Goal: Information Seeking & Learning: Learn about a topic

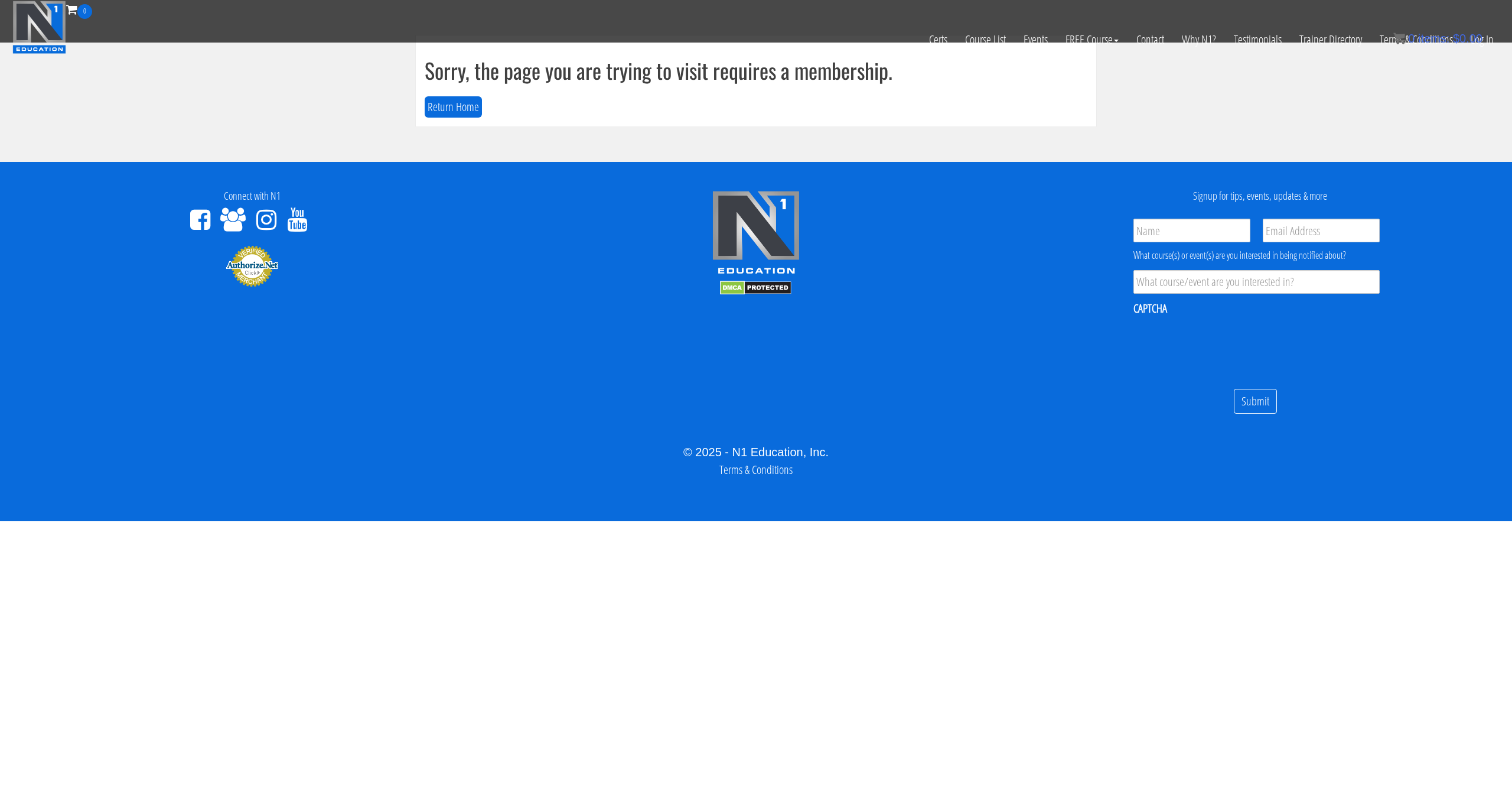
scroll to position [320, 0]
click at [66, 53] on img at bounding box center [39, 27] width 53 height 53
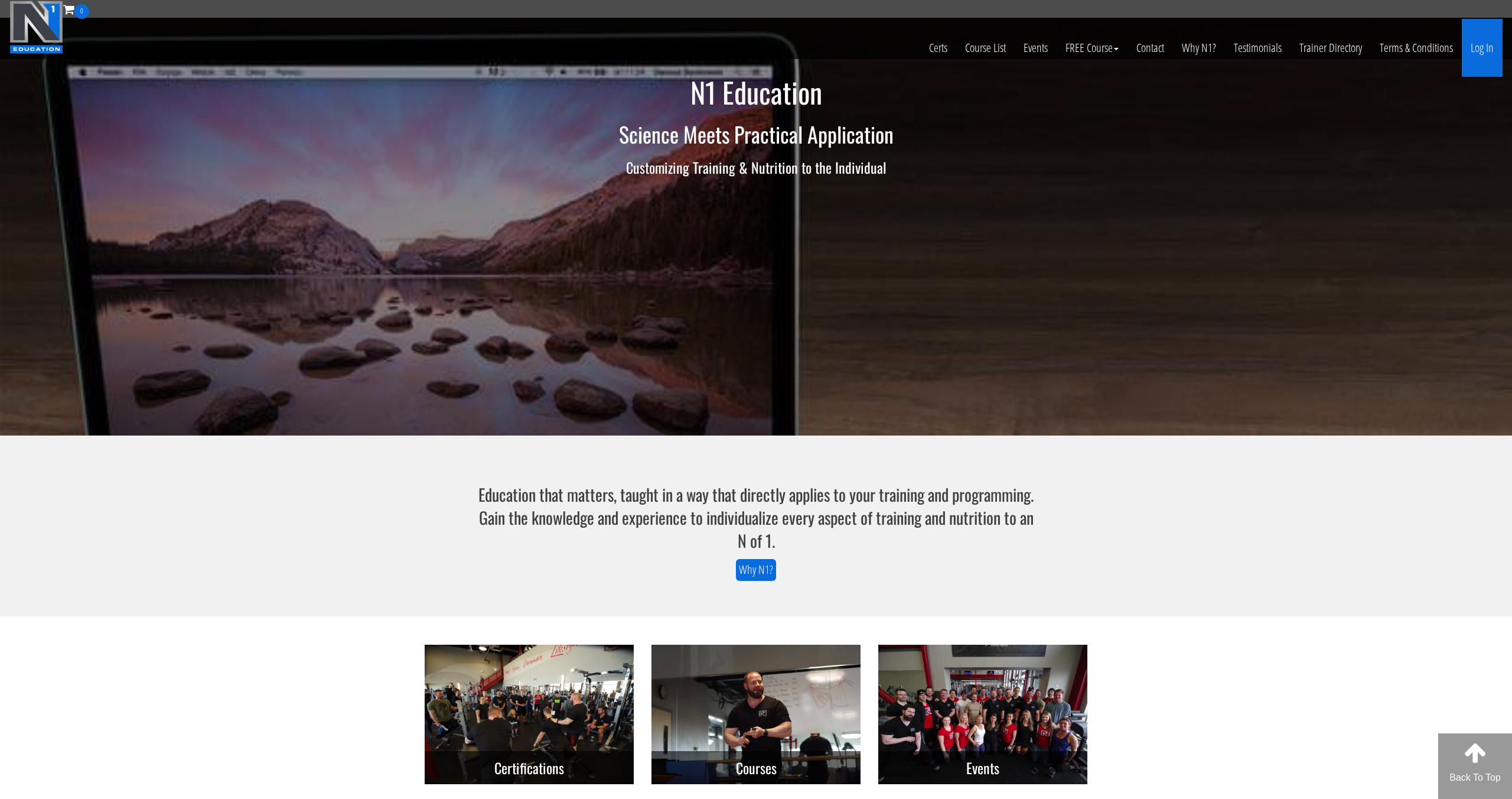
click at [1487, 42] on link "Log In" at bounding box center [1482, 48] width 41 height 58
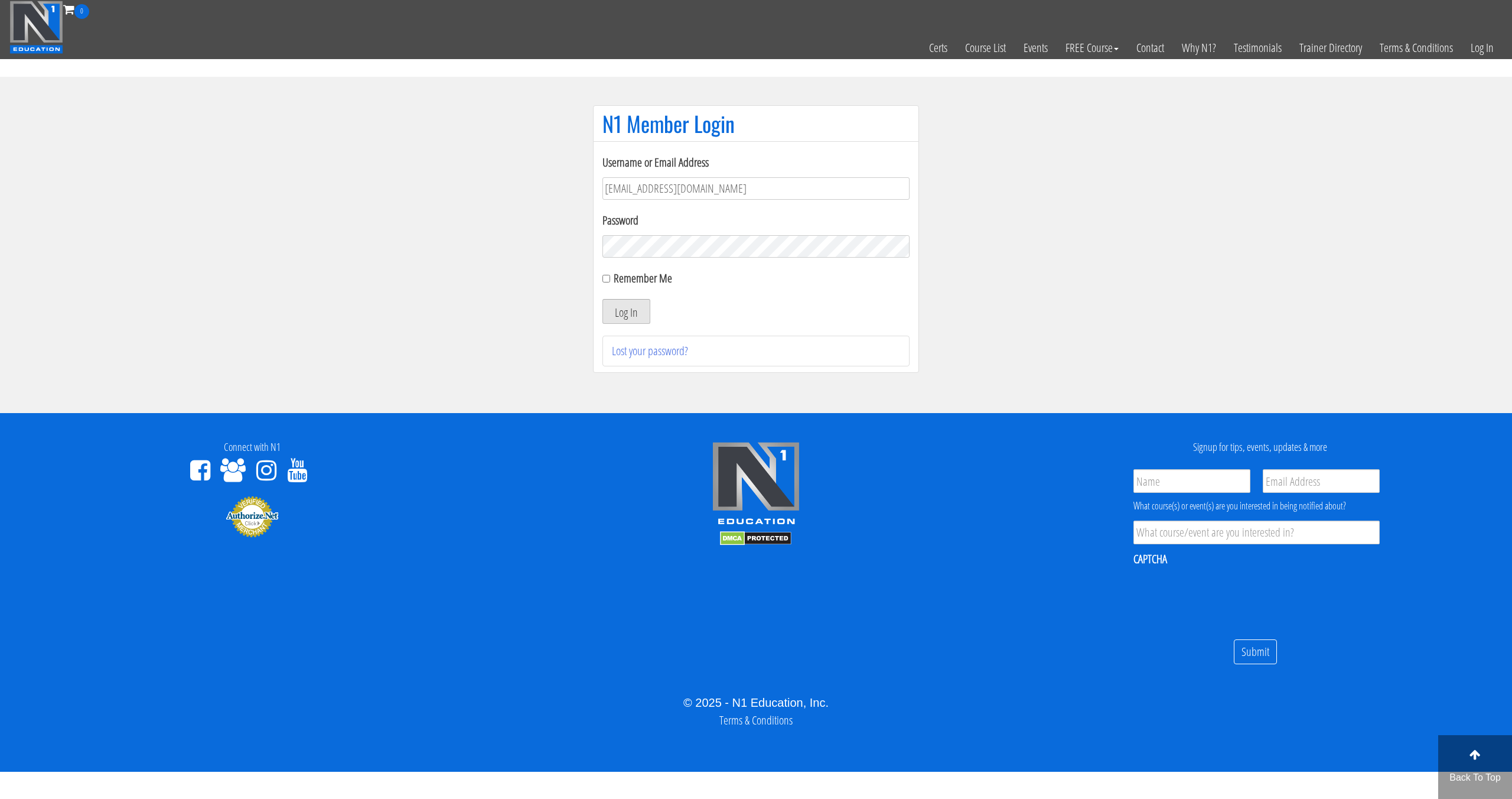
click at [645, 317] on button "Log In" at bounding box center [626, 312] width 48 height 25
click at [832, 55] on div "Close" at bounding box center [832, 55] width 49 height 22
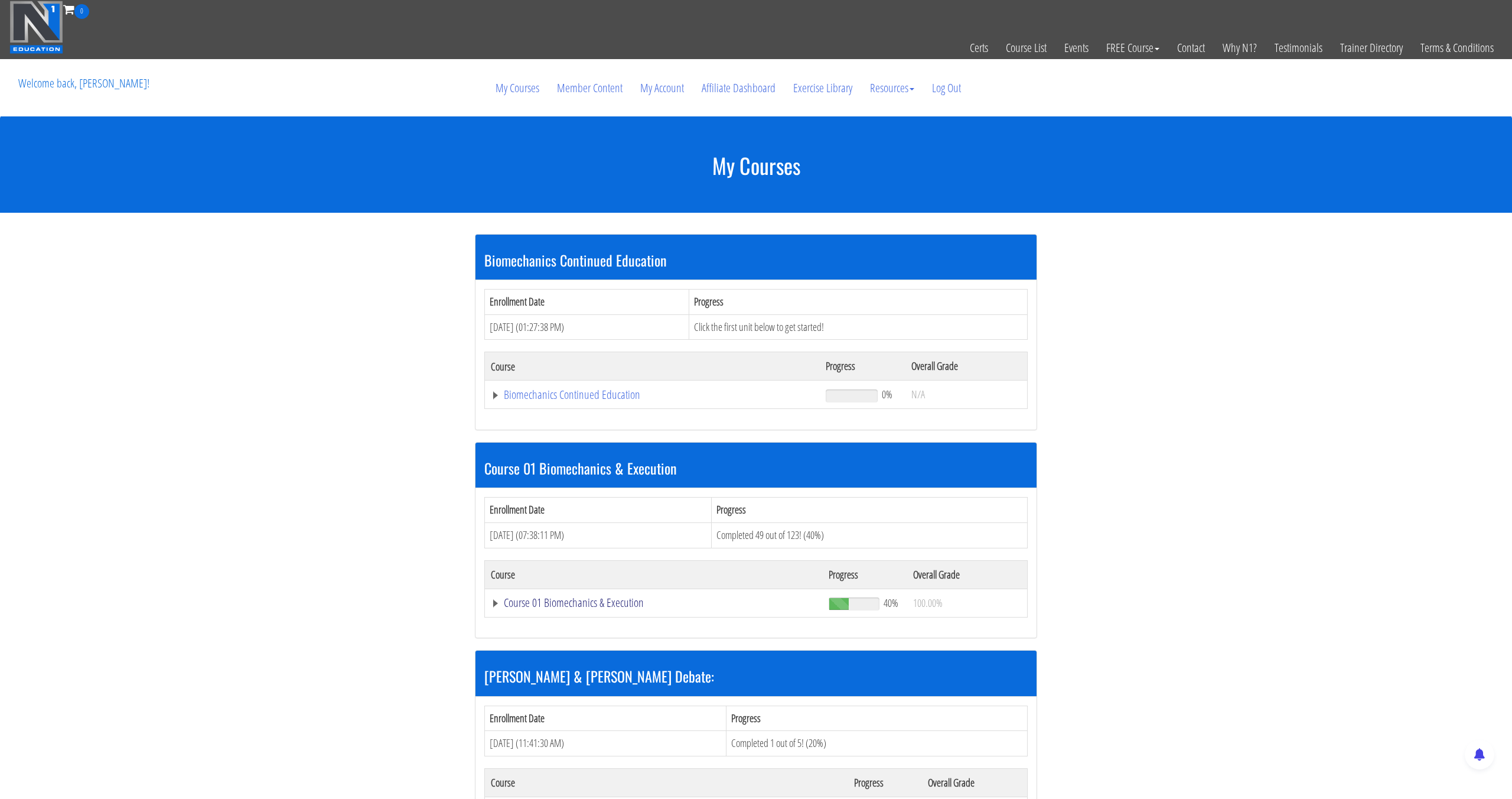
drag, startPoint x: 626, startPoint y: 592, endPoint x: 624, endPoint y: 598, distance: 6.3
click at [626, 592] on td "Course 01 Biomechanics & Execution" at bounding box center [654, 602] width 338 height 28
click at [623, 602] on link "Course 01 Biomechanics & Execution" at bounding box center [654, 603] width 326 height 12
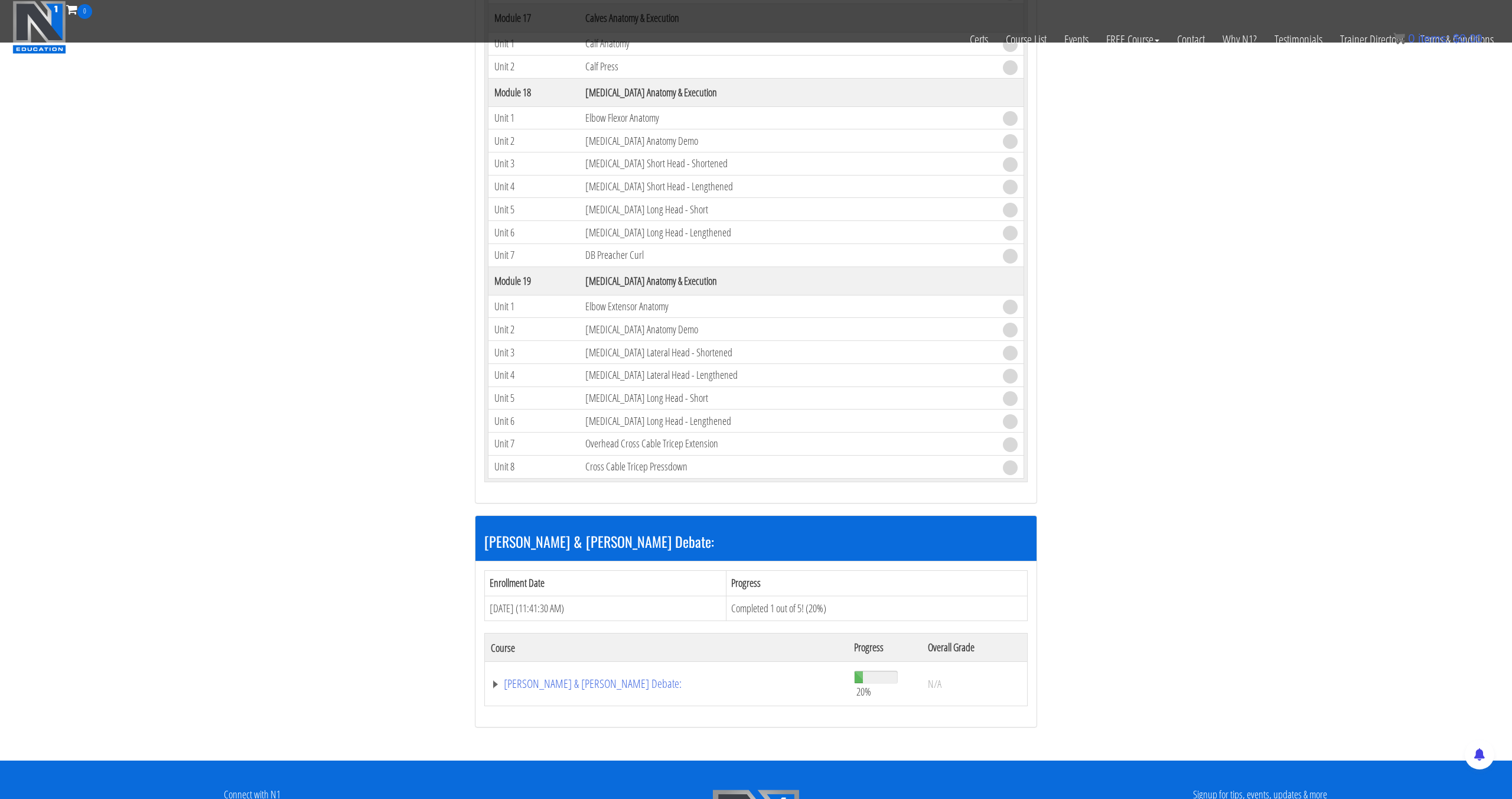
scroll to position [3565, 0]
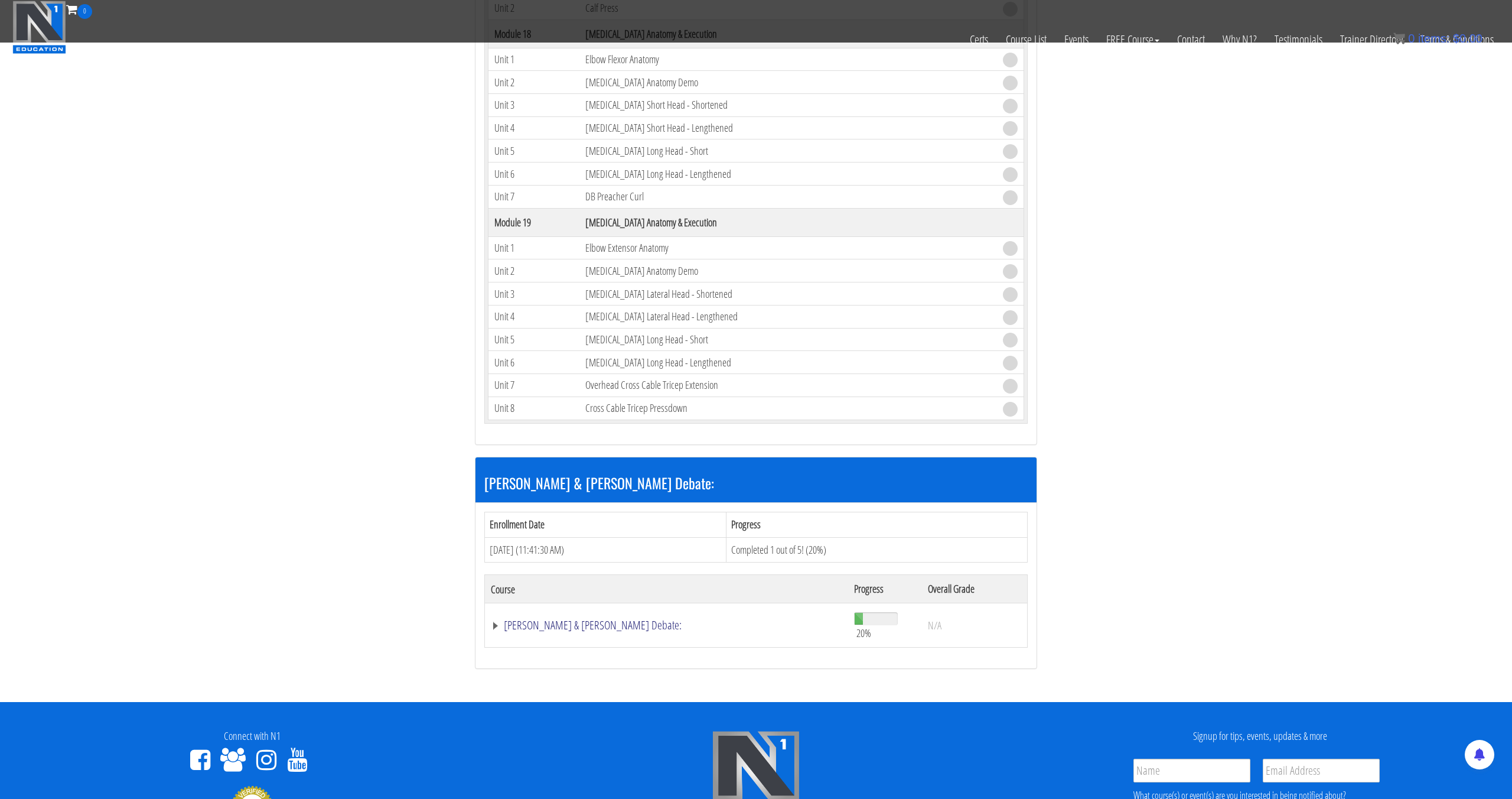
click at [658, 619] on link "[PERSON_NAME] & [PERSON_NAME] Debate:" at bounding box center [667, 625] width 352 height 12
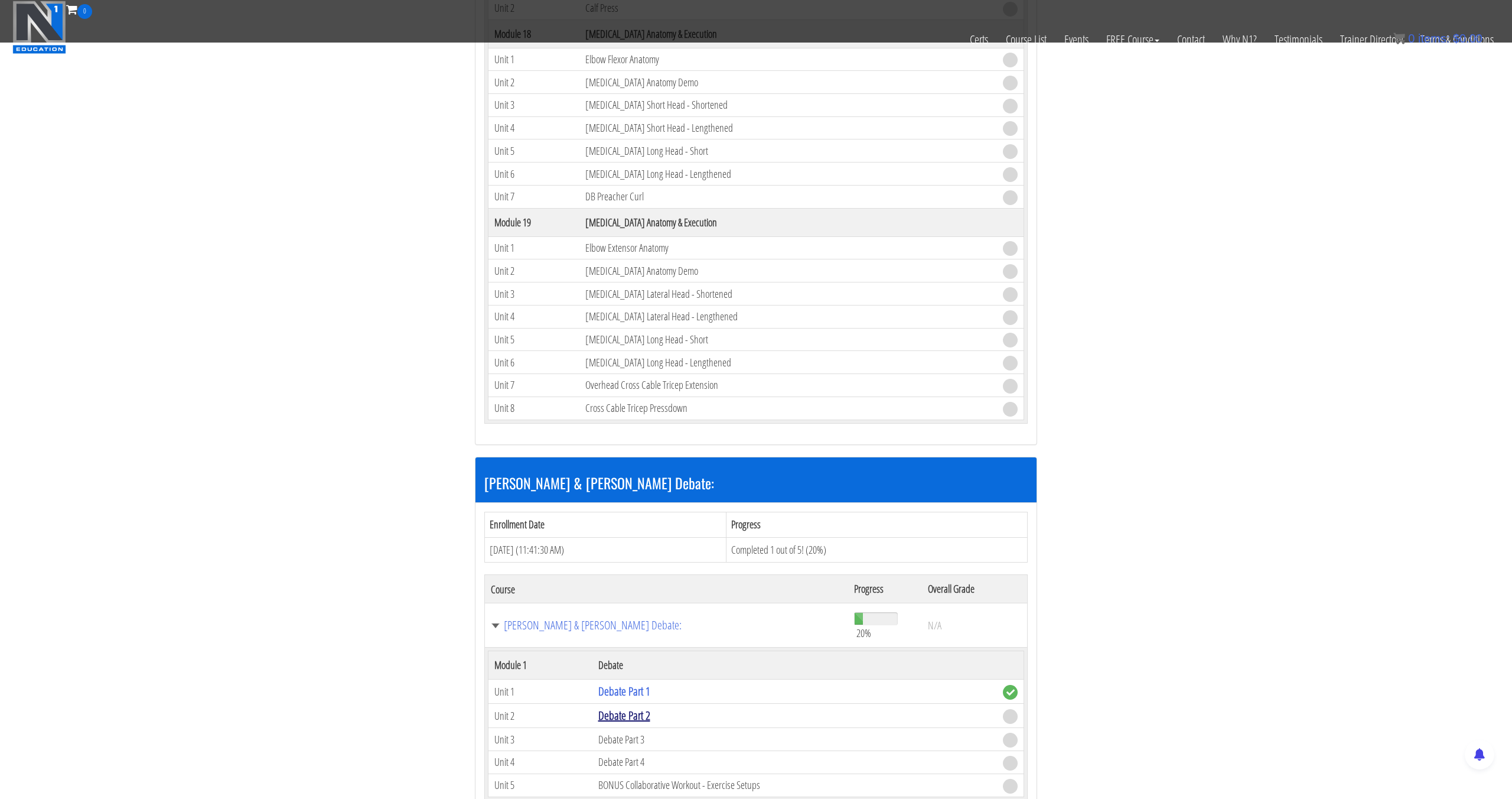
click at [639, 707] on link "Debate Part 2" at bounding box center [624, 715] width 52 height 16
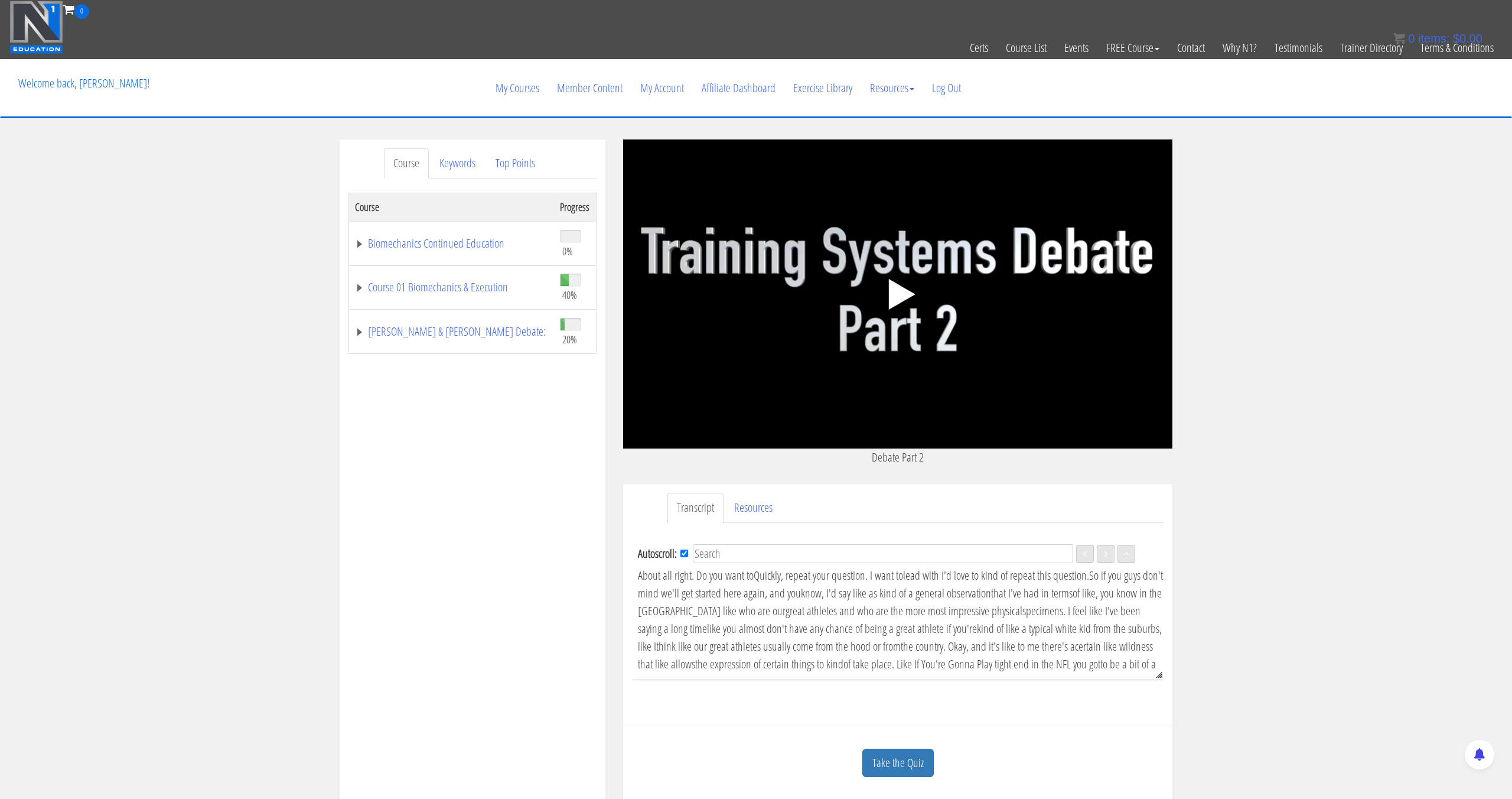
click at [834, 348] on div ".a{fill:#000;opacity:0.65;}.b{fill:#fff;opacity:1.0;} .fp-color-play{opacity:0.…" at bounding box center [898, 294] width 549 height 309
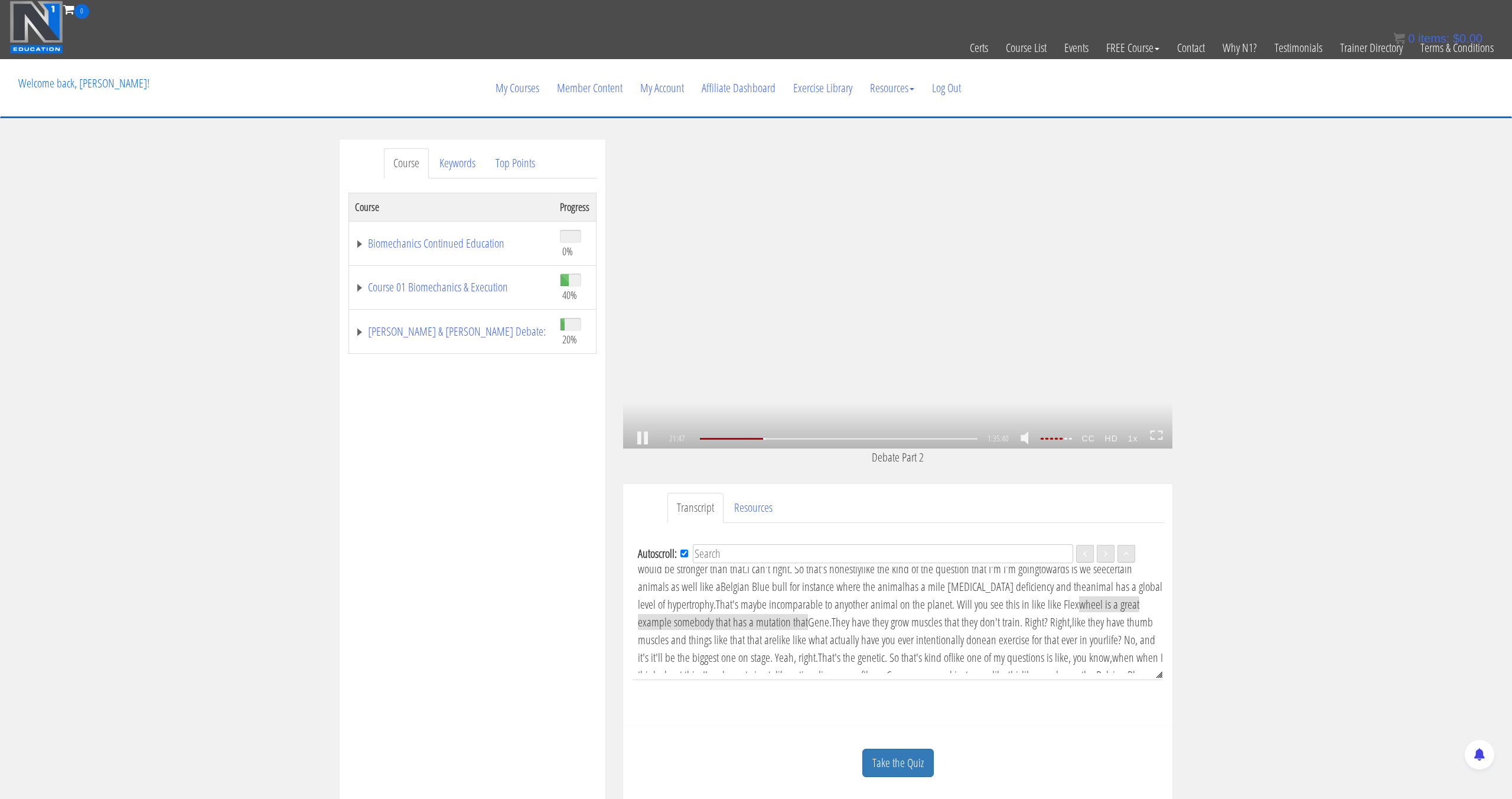
scroll to position [2701, 0]
